Goal: Transaction & Acquisition: Purchase product/service

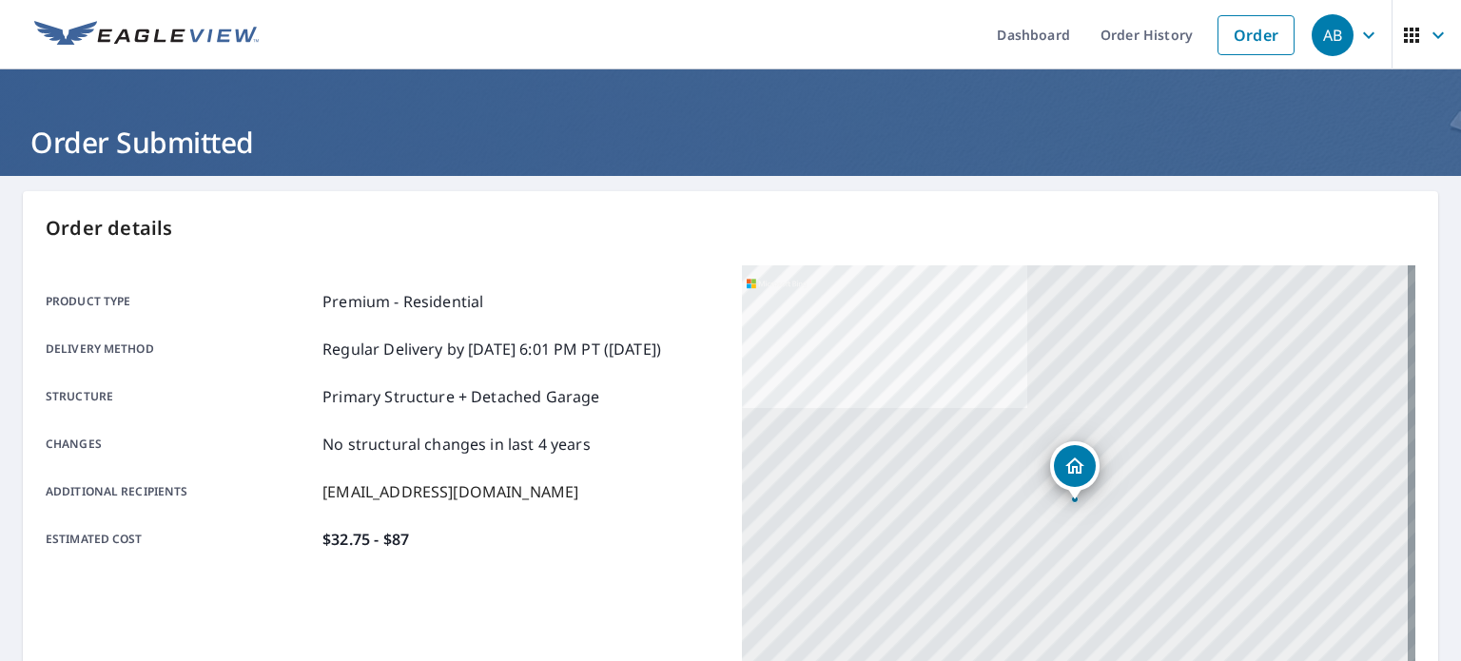
scroll to position [457, 0]
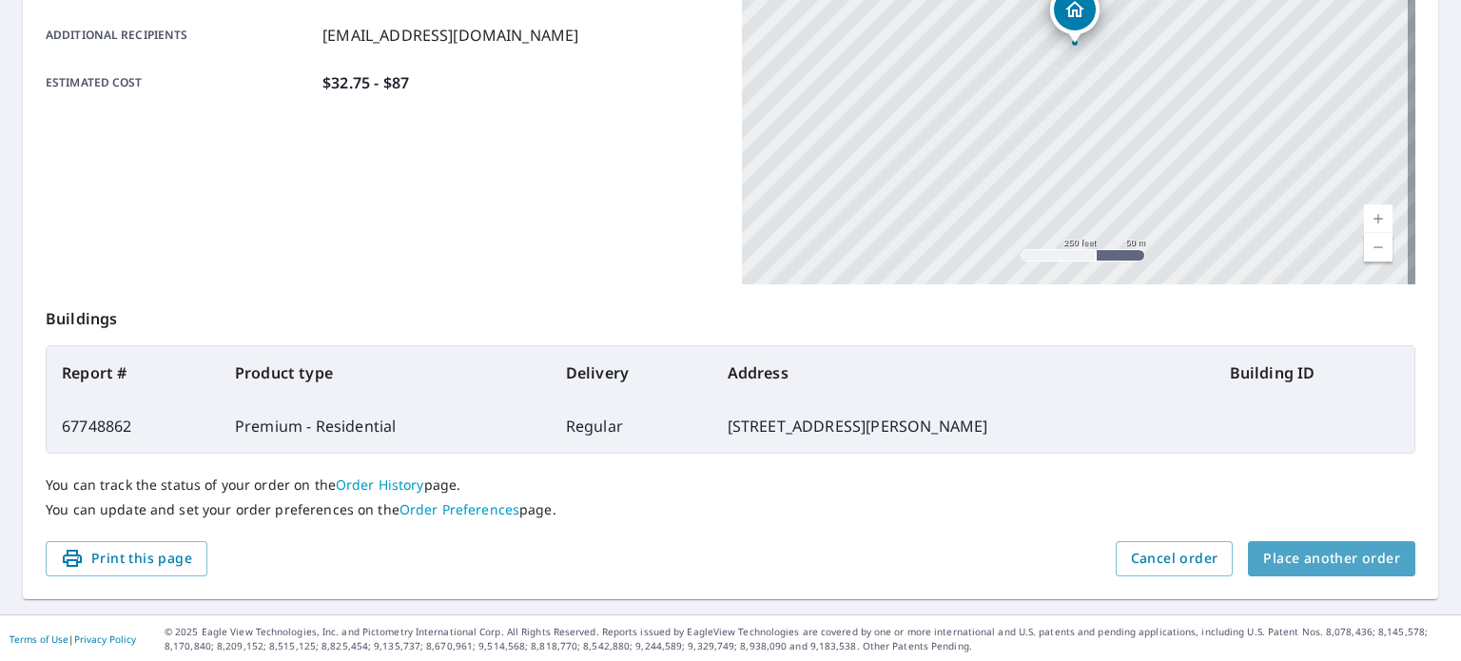
click at [1324, 559] on span "Place another order" at bounding box center [1332, 559] width 137 height 24
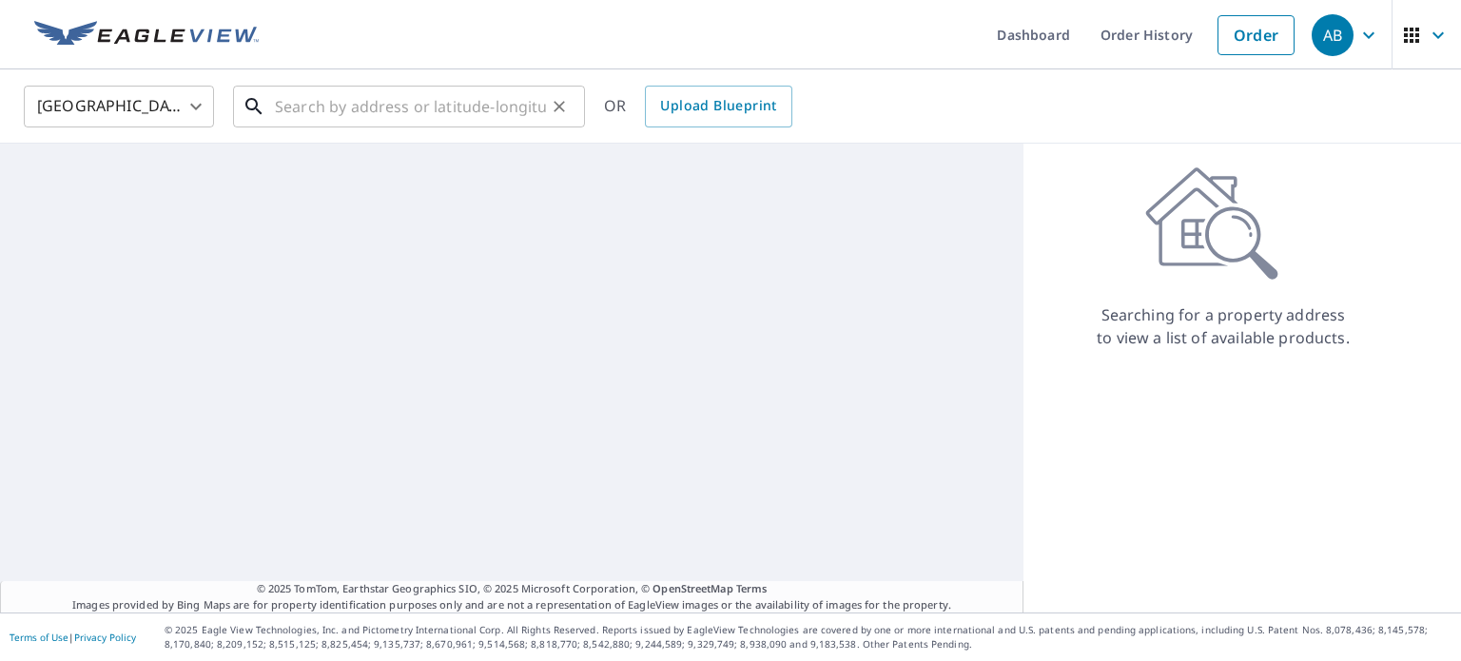
click at [358, 106] on input "text" at bounding box center [410, 106] width 271 height 53
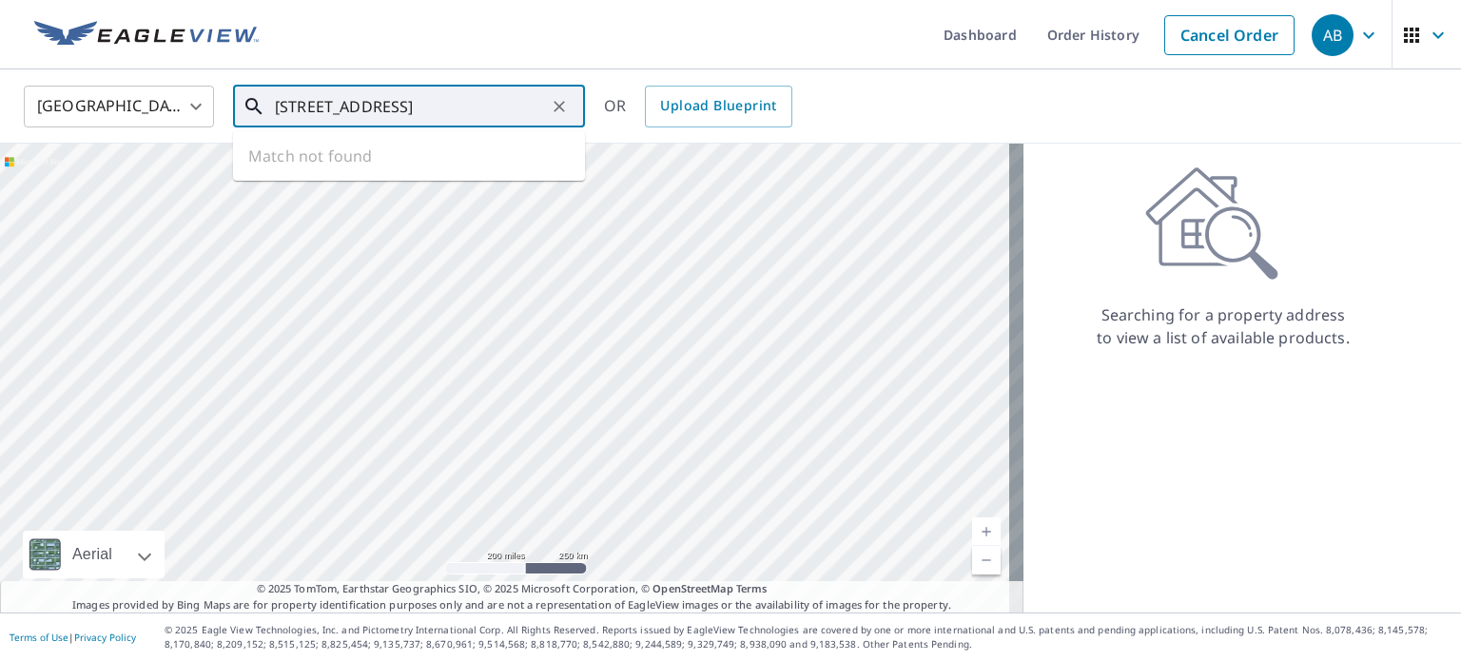
type input "[STREET_ADDRESS]"
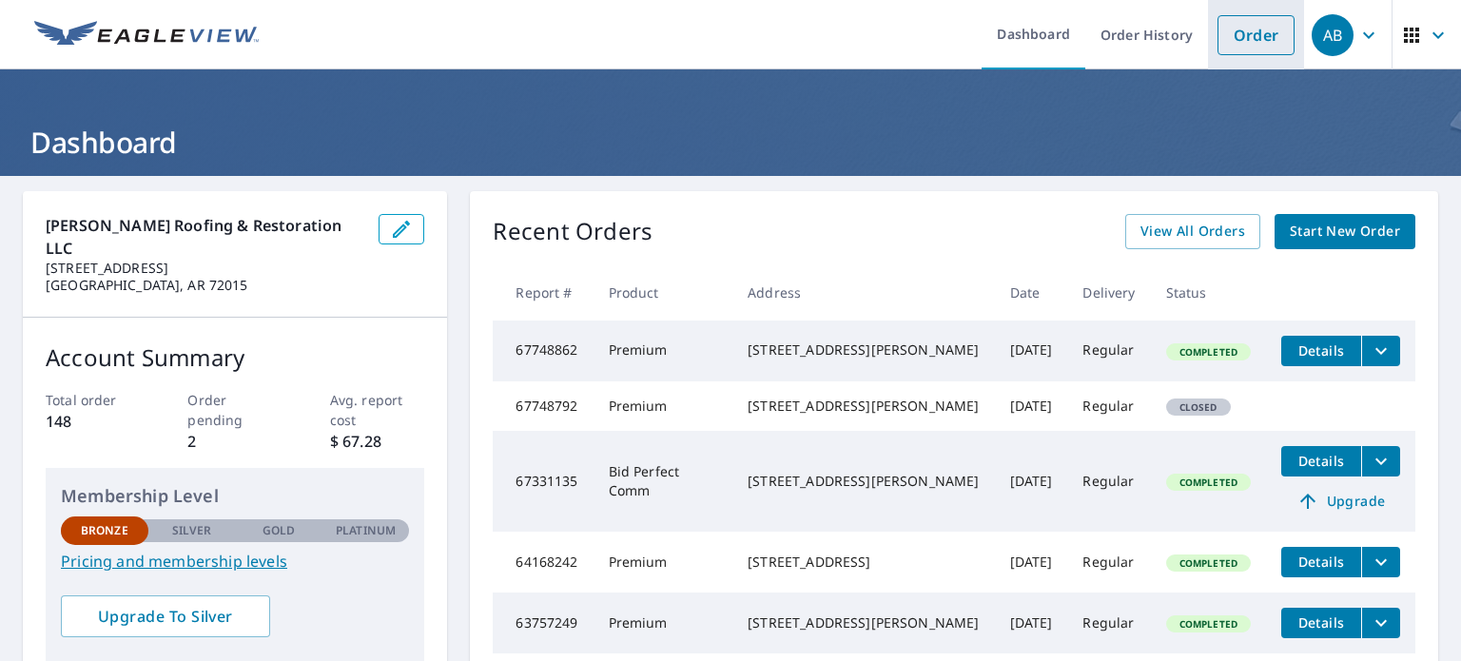
click at [1246, 32] on link "Order" at bounding box center [1256, 35] width 77 height 40
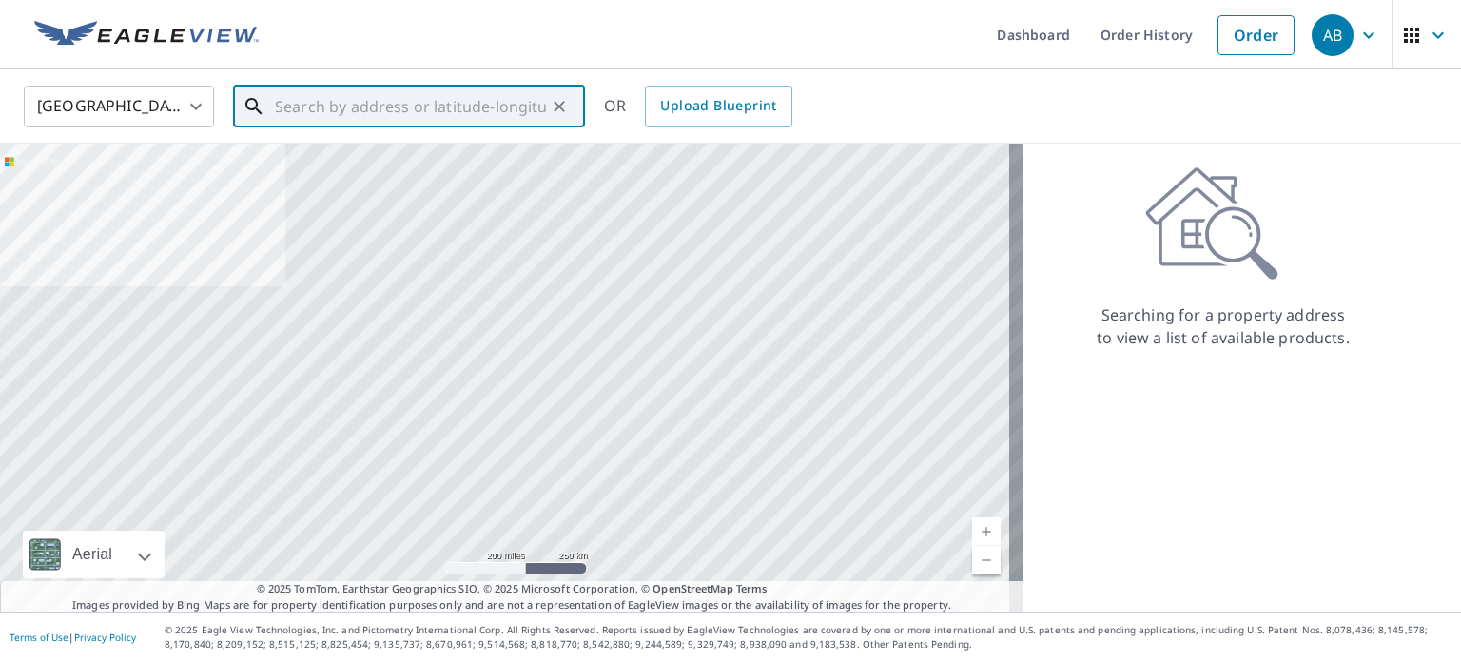
click at [405, 110] on input "text" at bounding box center [410, 106] width 271 height 53
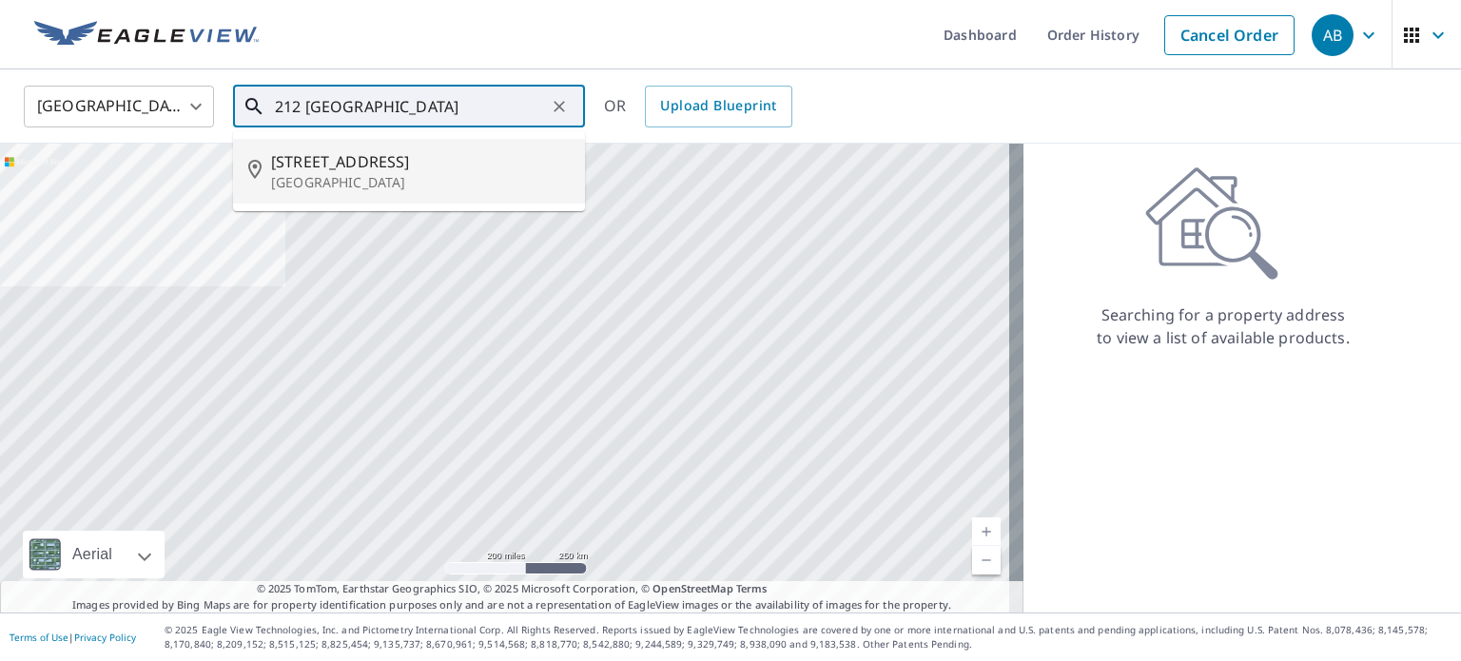
click at [387, 174] on p "[GEOGRAPHIC_DATA]" at bounding box center [420, 182] width 299 height 19
type input "[STREET_ADDRESS]"
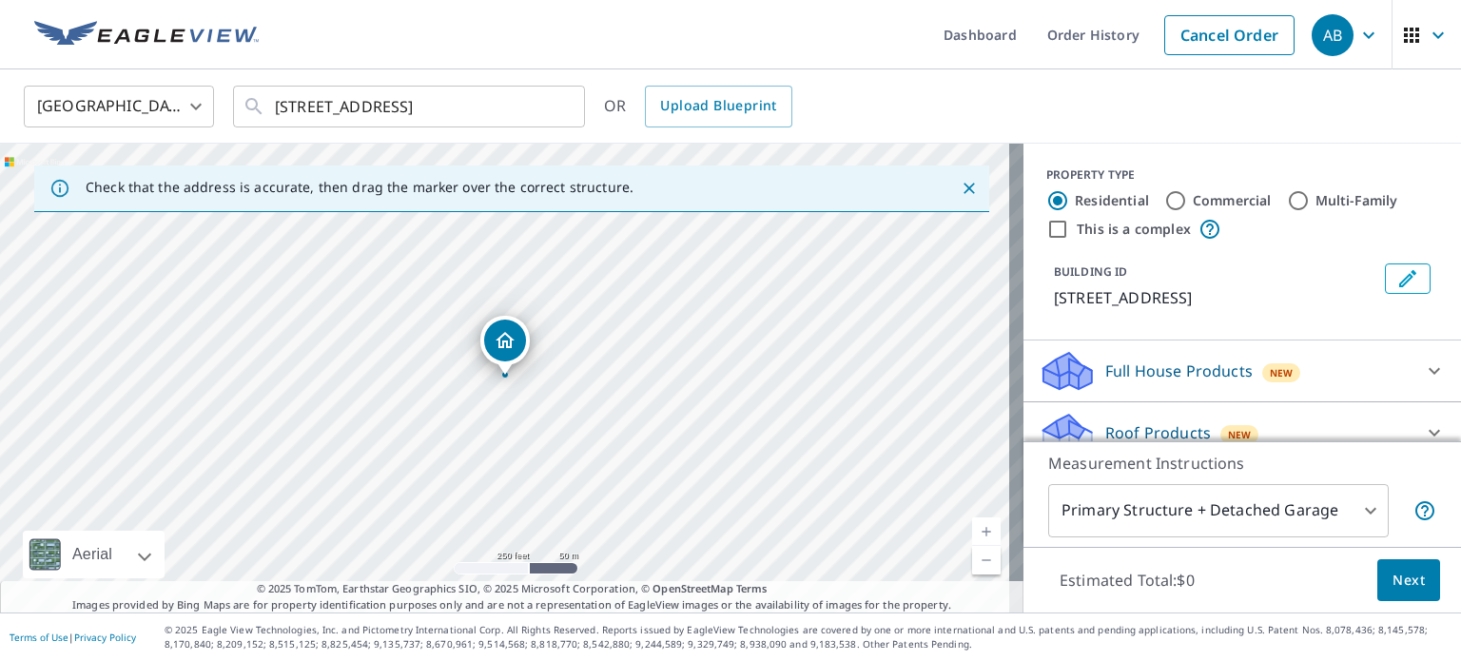
click at [972, 529] on link "Current Level 17, Zoom In" at bounding box center [986, 532] width 29 height 29
click at [972, 529] on link "Current Level 17.34617564113404, Zoom In" at bounding box center [986, 532] width 29 height 29
